Goal: Task Accomplishment & Management: Use online tool/utility

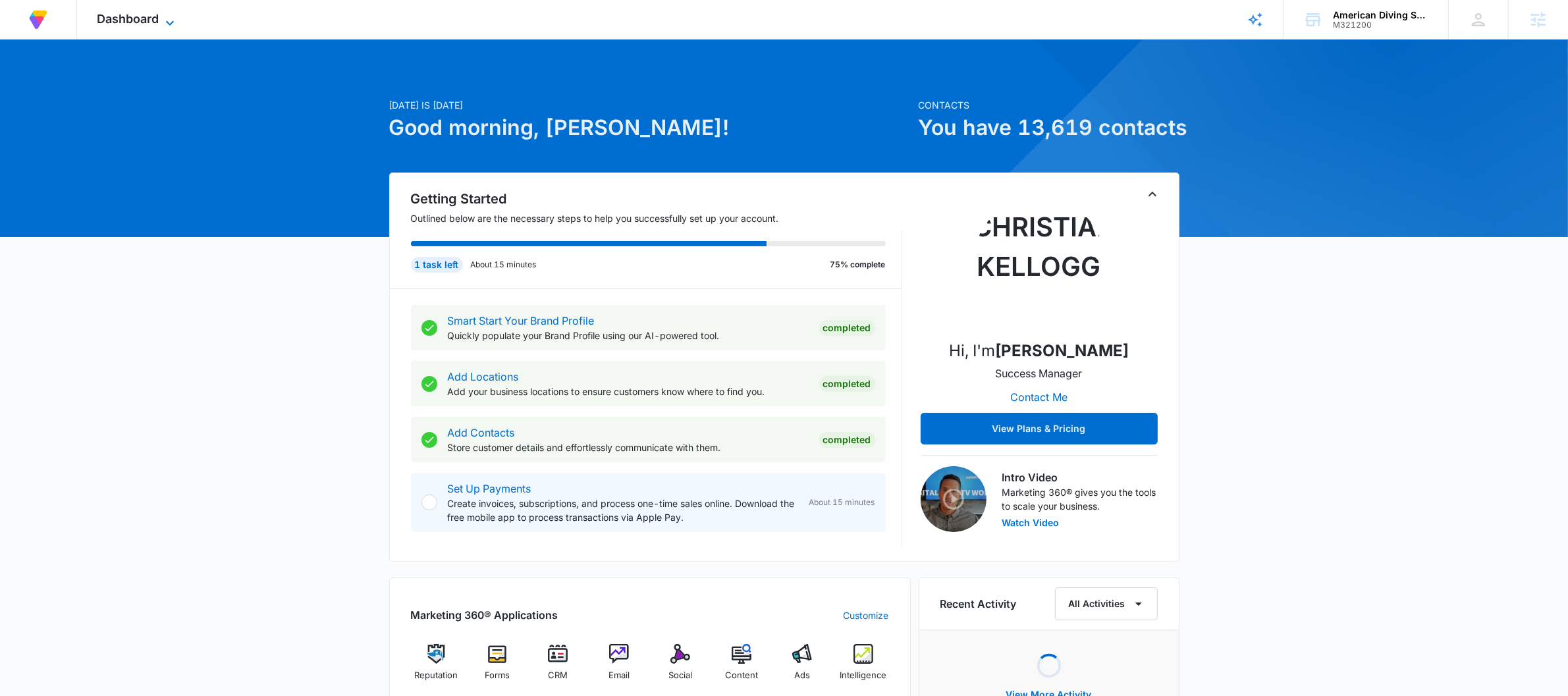
click at [151, 18] on span "Dashboard" at bounding box center [128, 19] width 62 height 14
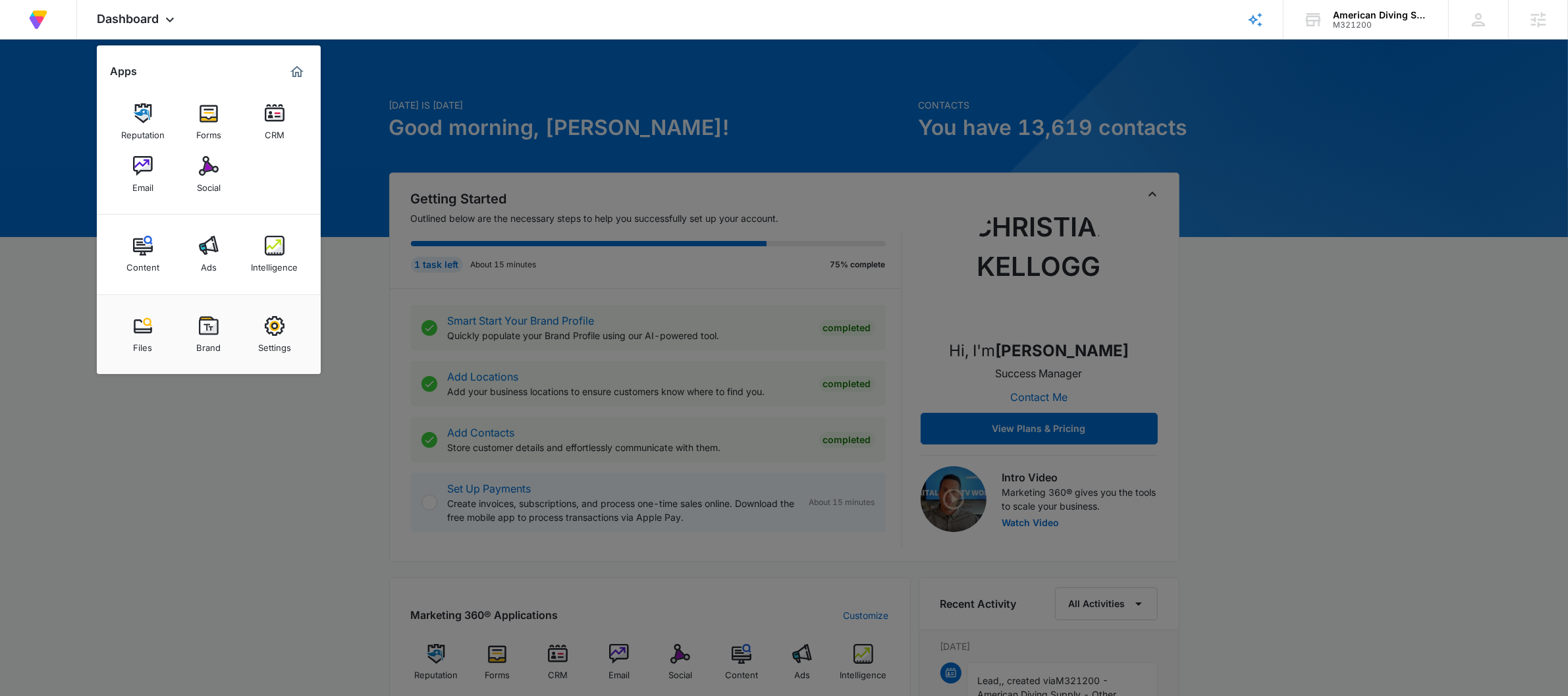
drag, startPoint x: 333, startPoint y: 609, endPoint x: 353, endPoint y: 592, distance: 26.2
click at [332, 609] on div at bounding box center [784, 348] width 1568 height 696
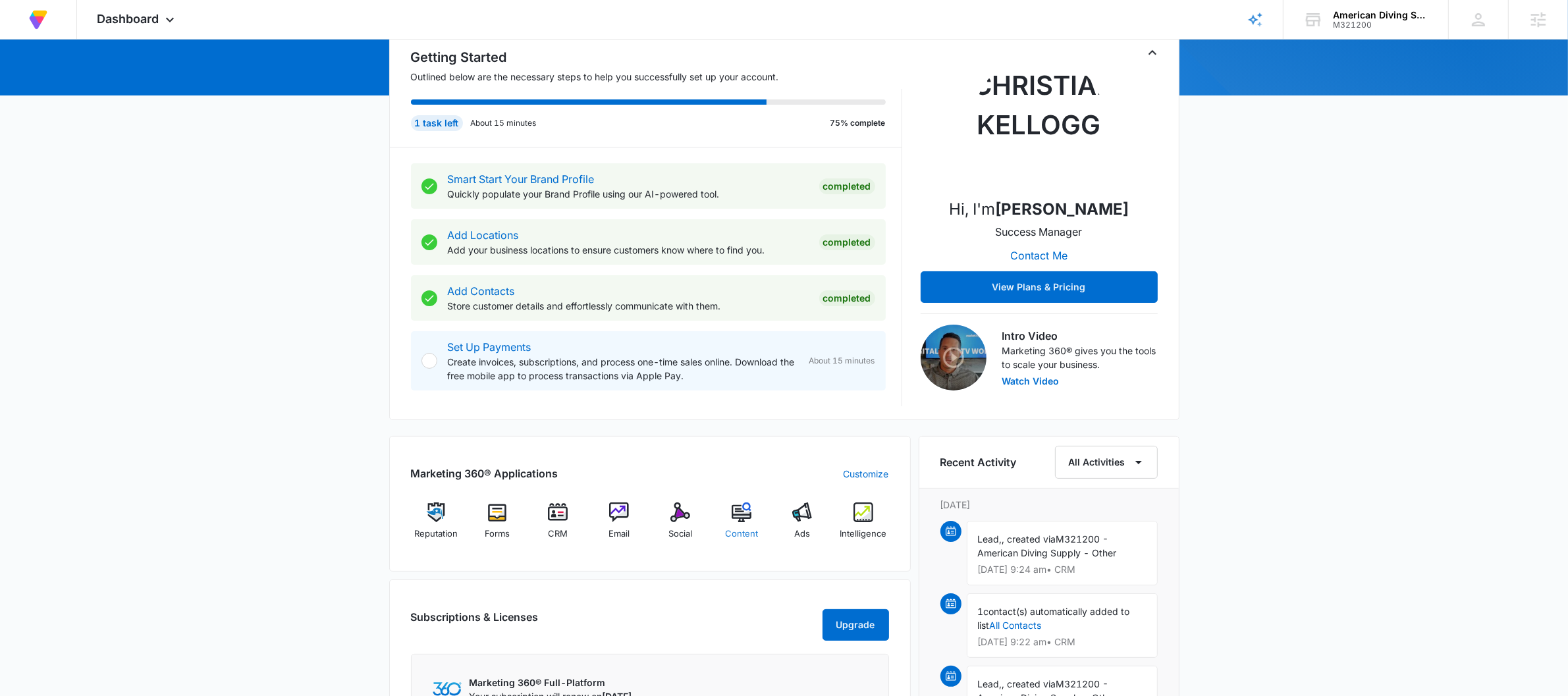
scroll to position [162, 0]
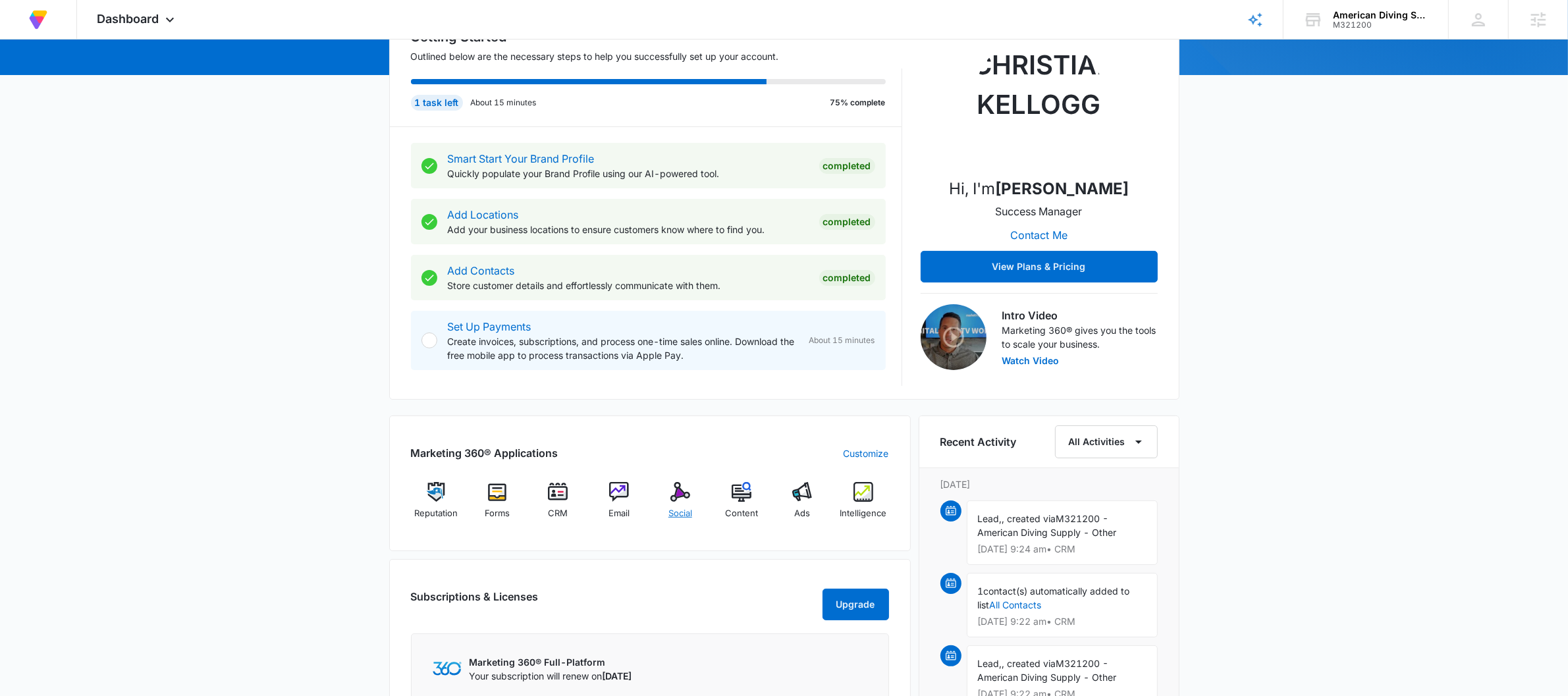
click at [692, 505] on div "Social" at bounding box center [681, 505] width 51 height 47
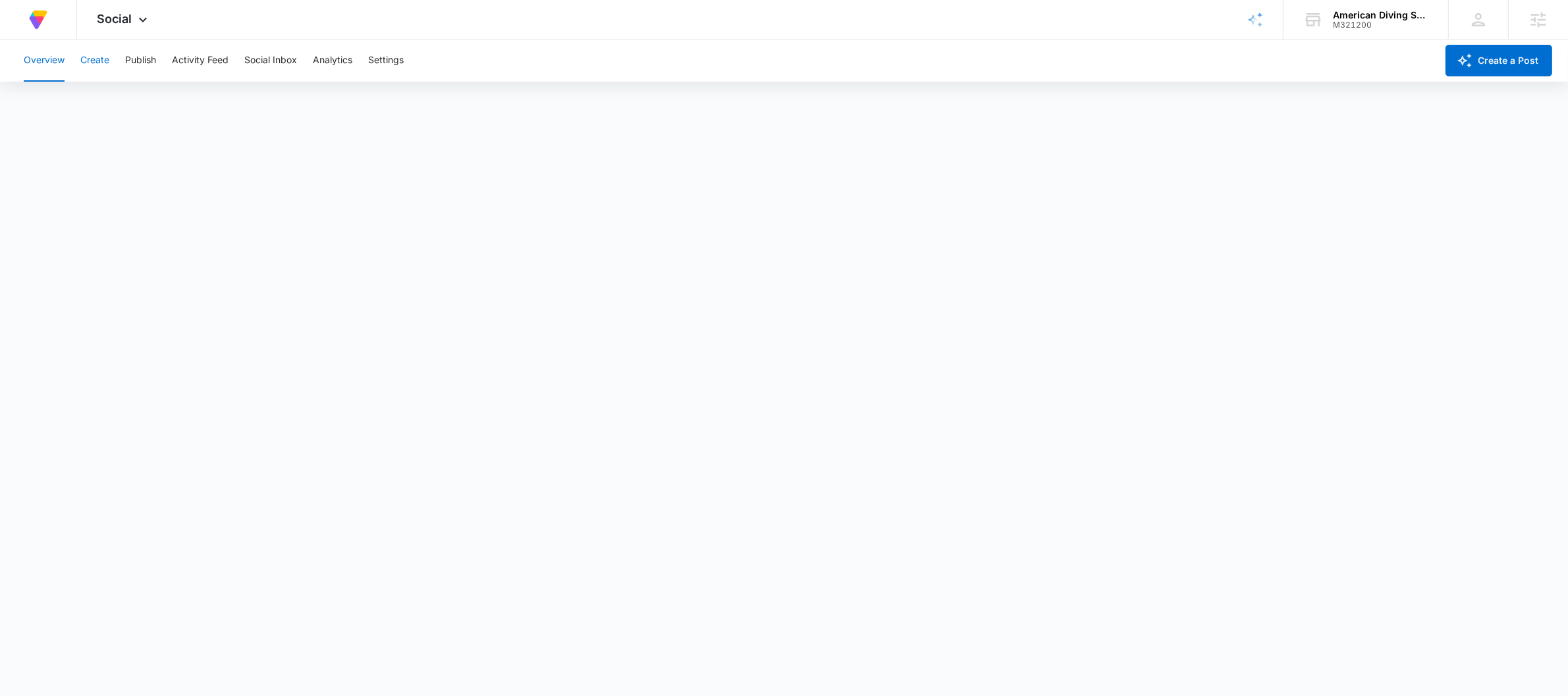
click at [98, 61] on button "Create" at bounding box center [94, 61] width 29 height 42
click at [1170, 29] on div "At Volusion, we work hard to foster a great work environment where everyone fee…" at bounding box center [784, 20] width 1568 height 39
click at [118, 97] on button "Approvals" at bounding box center [129, 101] width 44 height 37
click at [68, 89] on button "Content Library" at bounding box center [57, 101] width 67 height 37
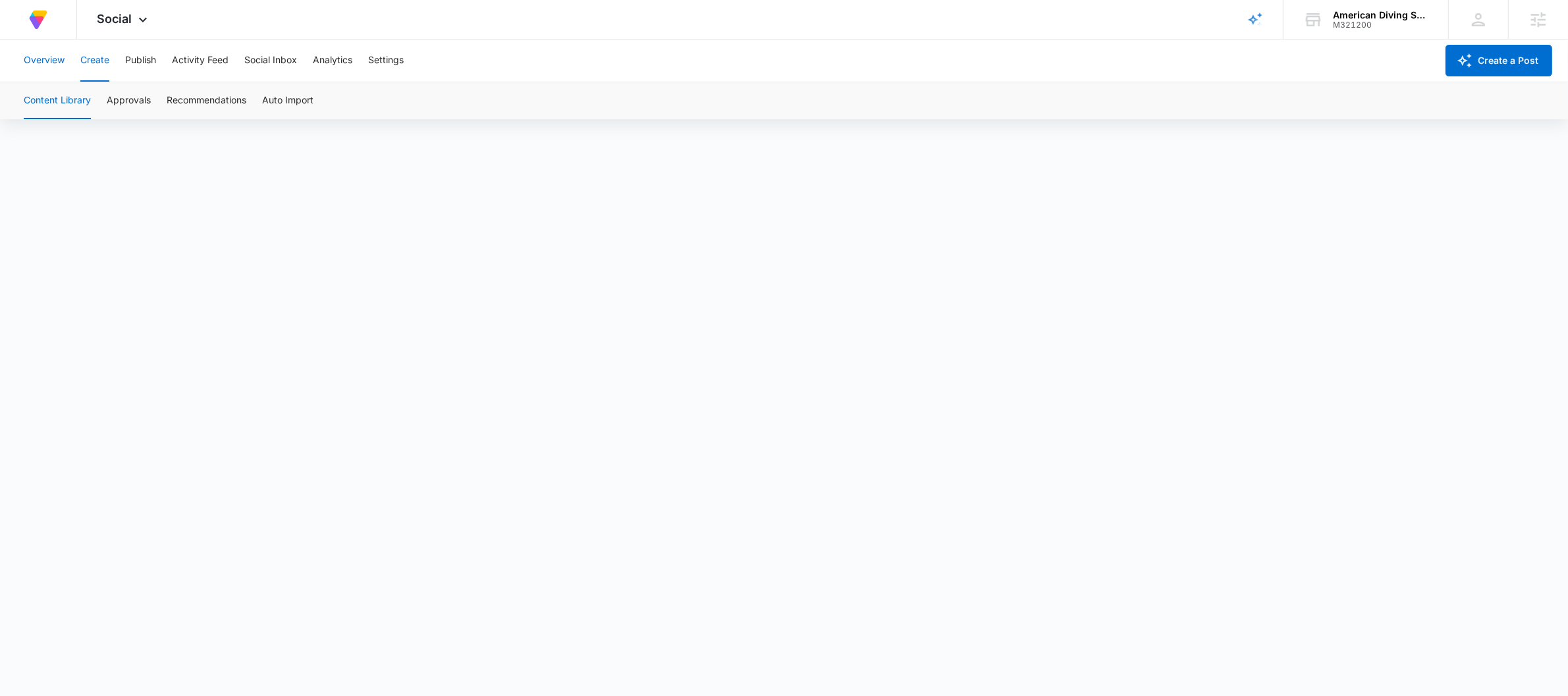
click at [52, 56] on button "Overview" at bounding box center [44, 61] width 41 height 42
click at [85, 67] on button "Create" at bounding box center [94, 61] width 29 height 42
click at [133, 101] on button "Approvals" at bounding box center [129, 101] width 44 height 37
